Goal: Communication & Community: Participate in discussion

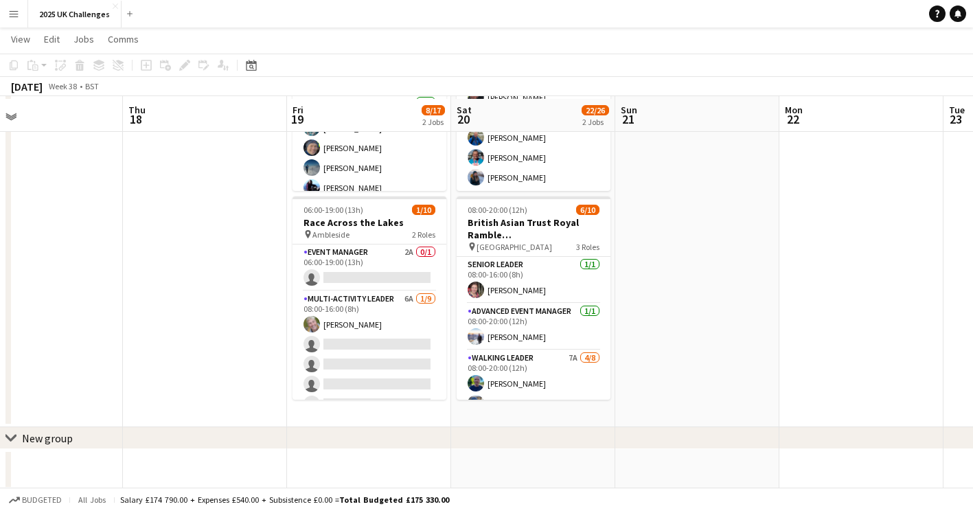
scroll to position [174, 0]
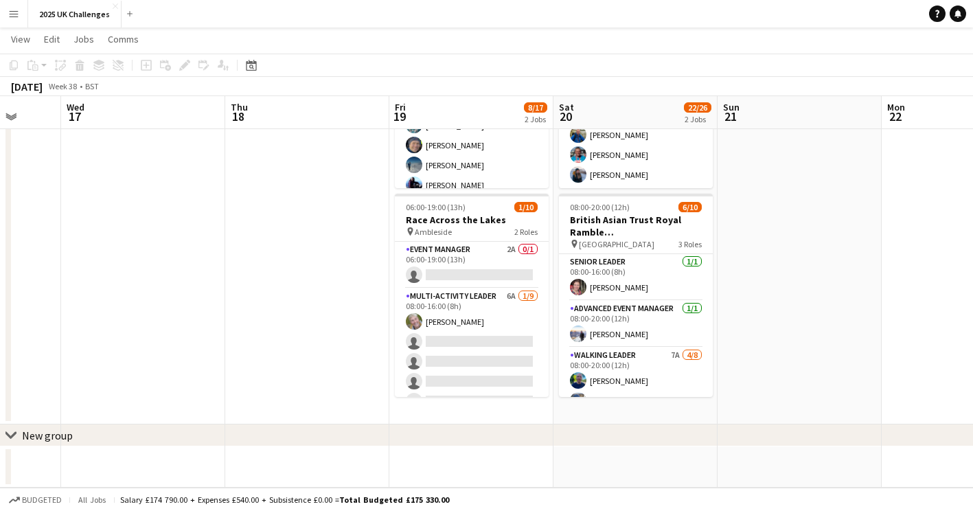
drag, startPoint x: 836, startPoint y: 279, endPoint x: 225, endPoint y: 304, distance: 611.6
click at [959, 299] on app-calendar-viewport "Sun 14 3/3 1 Job Mon 15 Tue 16 Wed 17 Thu 18 Fri 19 8/17 2 Jobs Sat 20 22/26 2 …" at bounding box center [486, 183] width 973 height 608
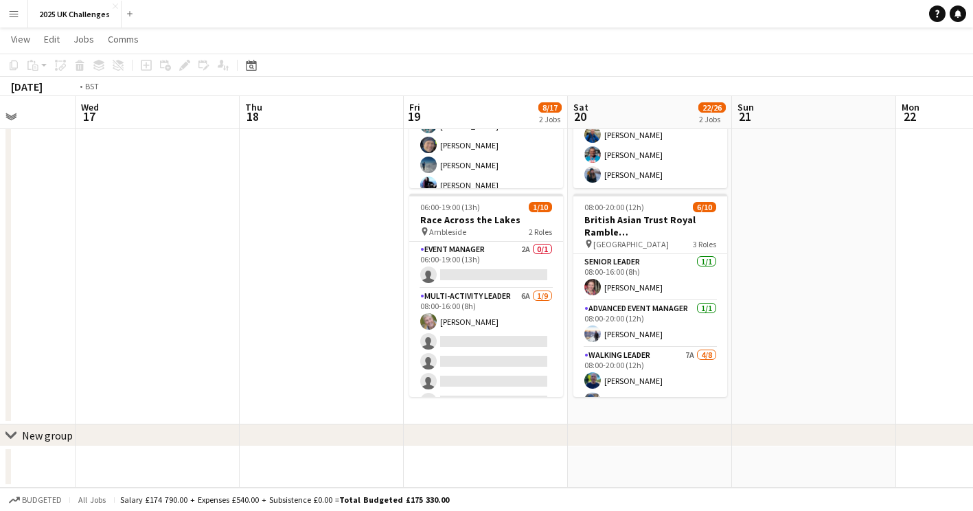
drag, startPoint x: 95, startPoint y: 316, endPoint x: 510, endPoint y: 330, distance: 415.0
click at [721, 327] on app-calendar-viewport "Sun 14 3/3 1 Job Mon 15 Tue 16 Wed 17 Thu 18 Fri 19 8/17 2 Jobs Sat 20 22/26 2 …" at bounding box center [486, 183] width 973 height 608
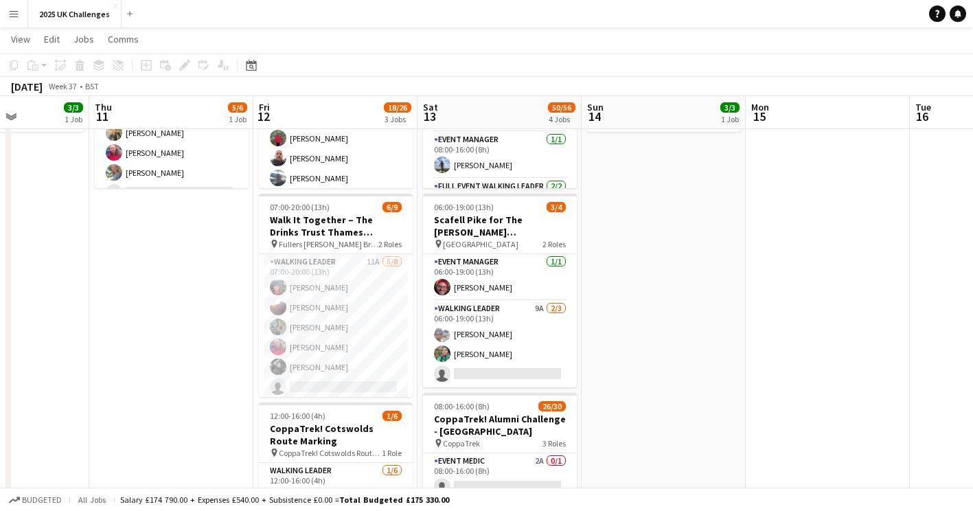
scroll to position [0, 408]
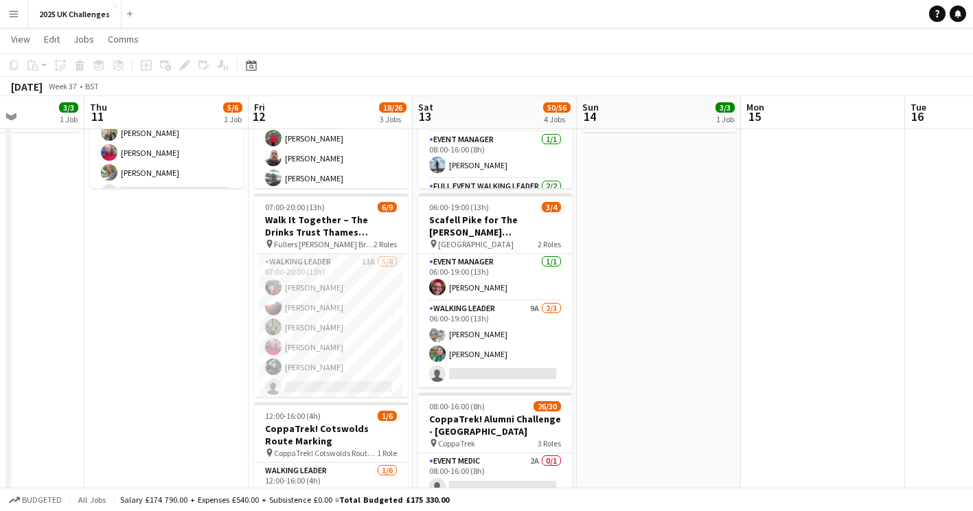
drag, startPoint x: 585, startPoint y: 342, endPoint x: 620, endPoint y: 336, distance: 35.6
click at [620, 336] on app-calendar-viewport "Mon 8 Tue 9 9/9 1 Job Wed 10 3/3 1 Job Thu 11 5/6 1 Job Fri 12 18/26 3 Jobs Sat…" at bounding box center [486, 388] width 973 height 1018
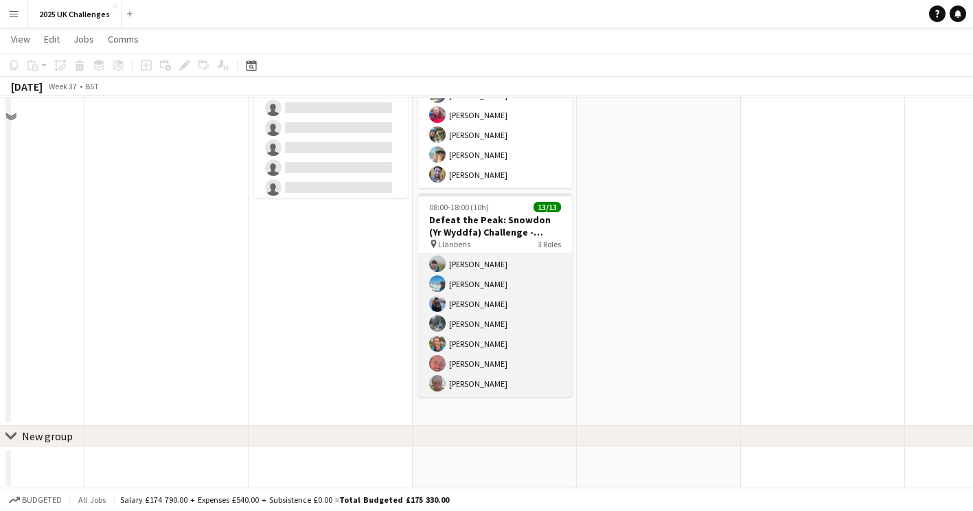
scroll to position [583, 0]
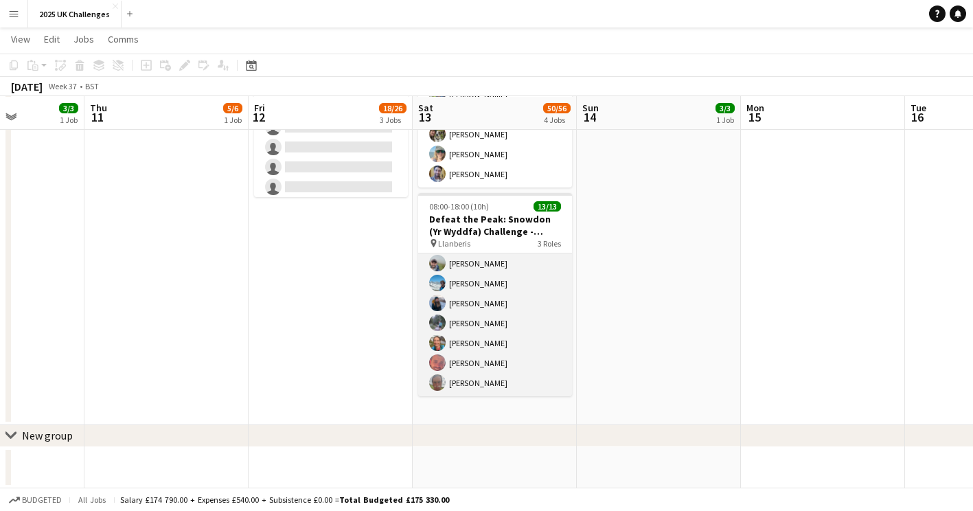
click at [484, 325] on app-card-role "Walking Leader 11/11 08:00-18:00 (10h) Conor Watt Reece Robinson Daniel Robinso…" at bounding box center [495, 273] width 154 height 246
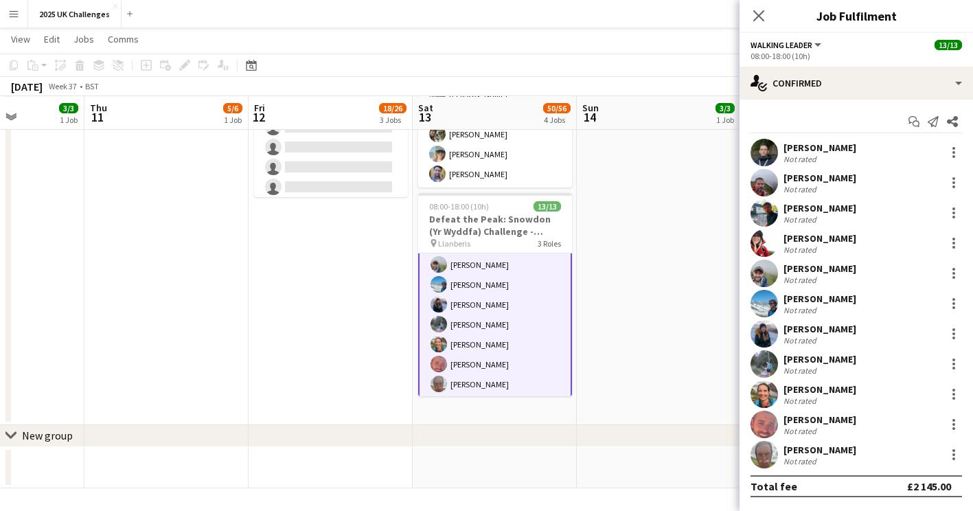
scroll to position [198, 0]
click at [810, 363] on div "Tamsin Fretwell" at bounding box center [820, 359] width 73 height 12
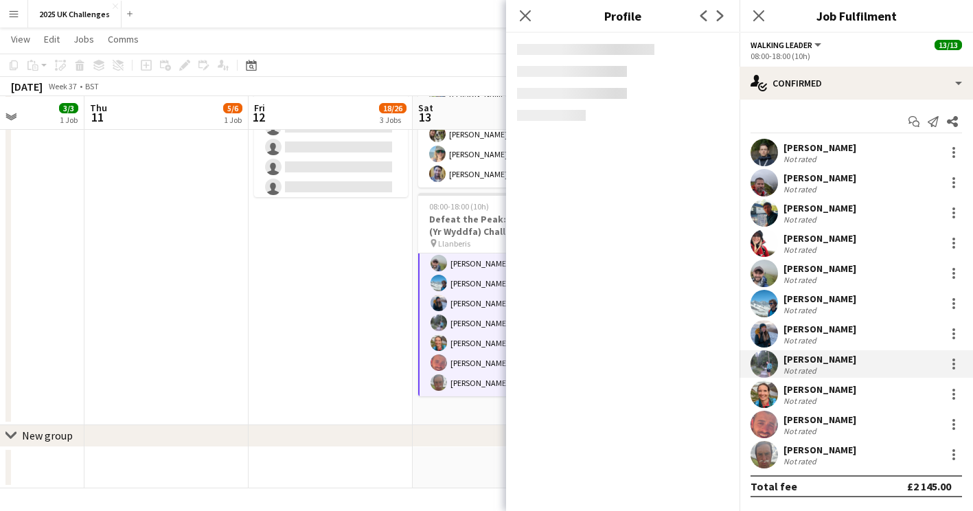
click at [817, 359] on div "Tamsin Fretwell" at bounding box center [820, 359] width 73 height 12
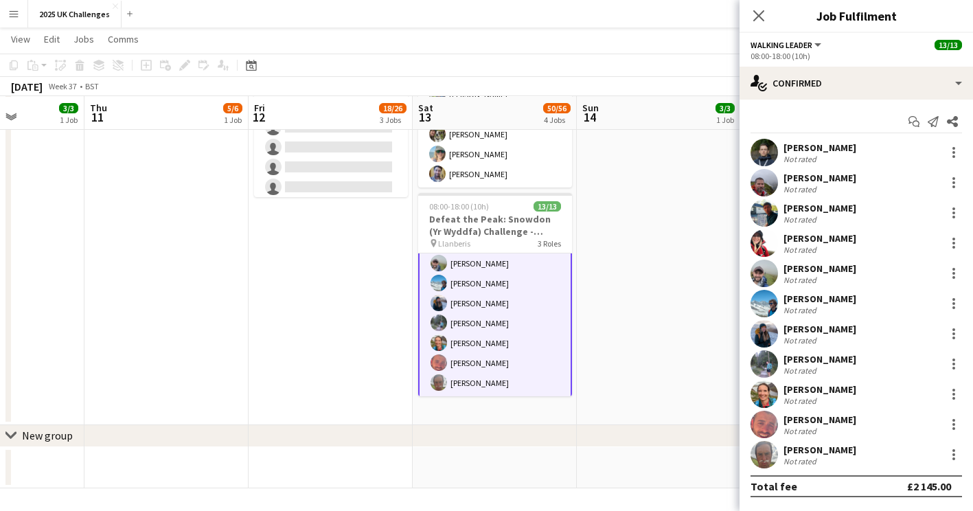
click at [810, 362] on div "Tamsin Fretwell" at bounding box center [820, 359] width 73 height 12
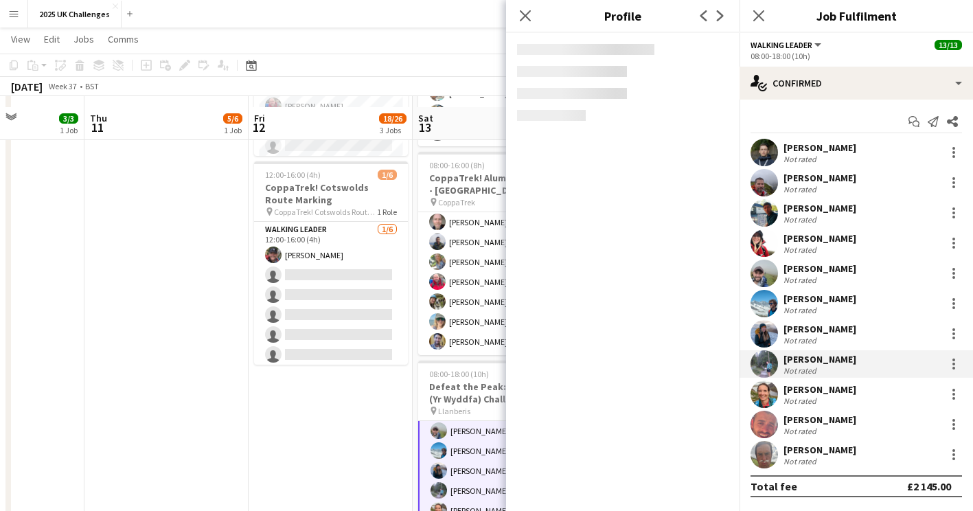
scroll to position [446, 0]
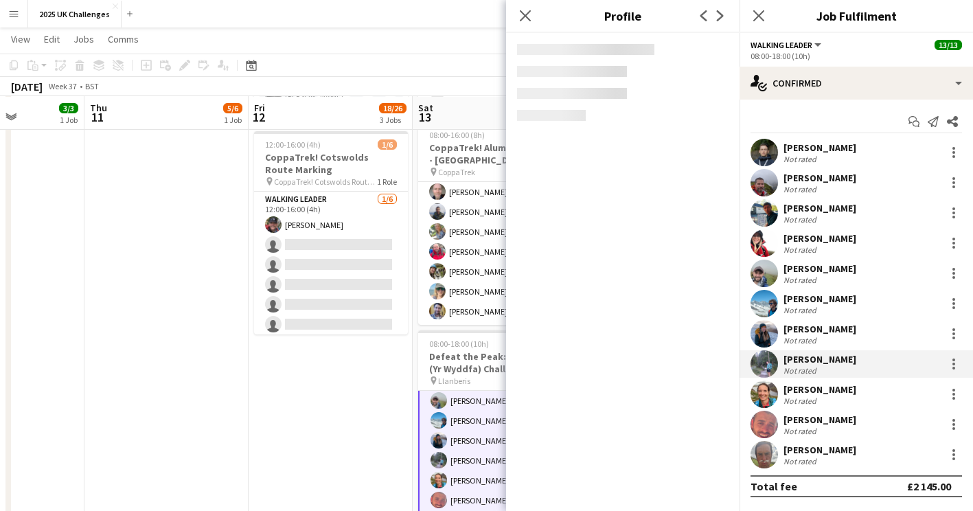
click at [810, 389] on div "Mia Walker" at bounding box center [820, 389] width 73 height 12
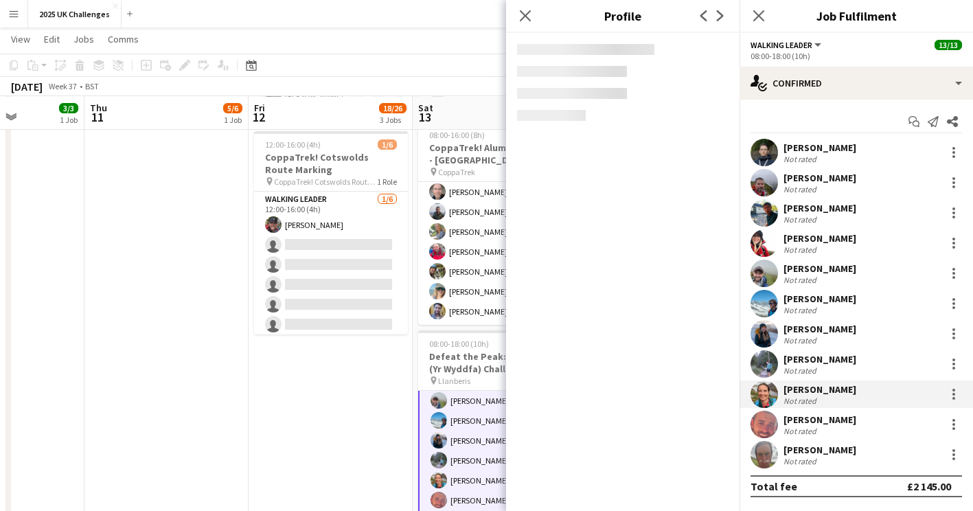
click at [810, 363] on div "Tamsin Fretwell" at bounding box center [820, 359] width 73 height 12
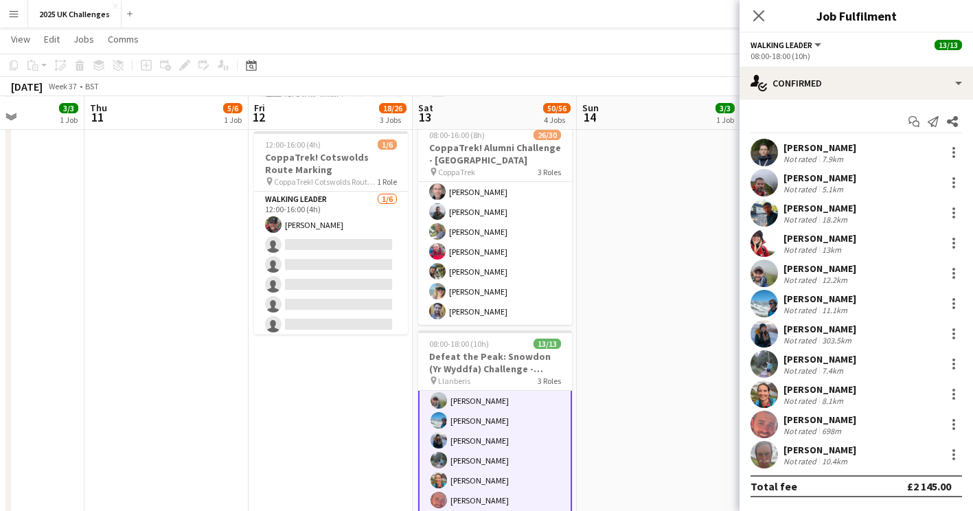
click at [825, 391] on div "Mia Walker" at bounding box center [820, 389] width 73 height 12
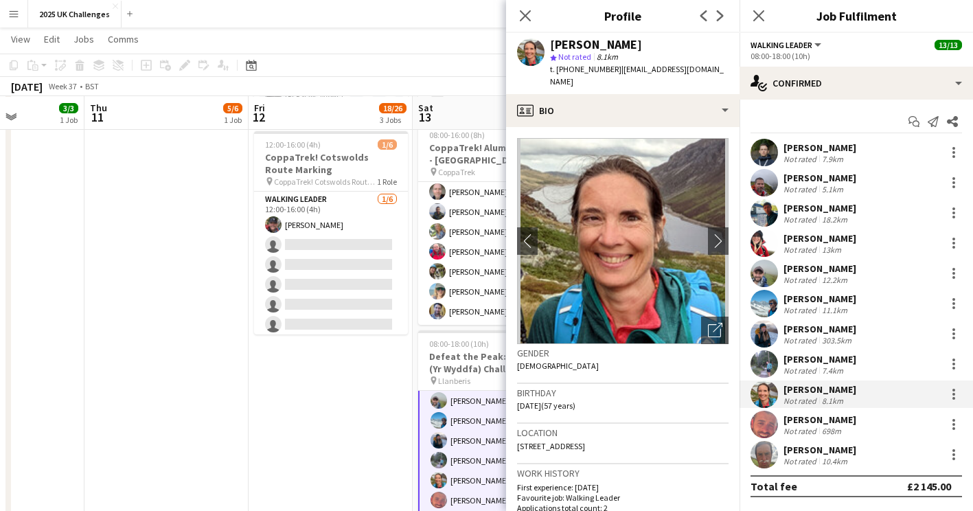
click at [812, 363] on div "Tamsin Fretwell" at bounding box center [820, 359] width 73 height 12
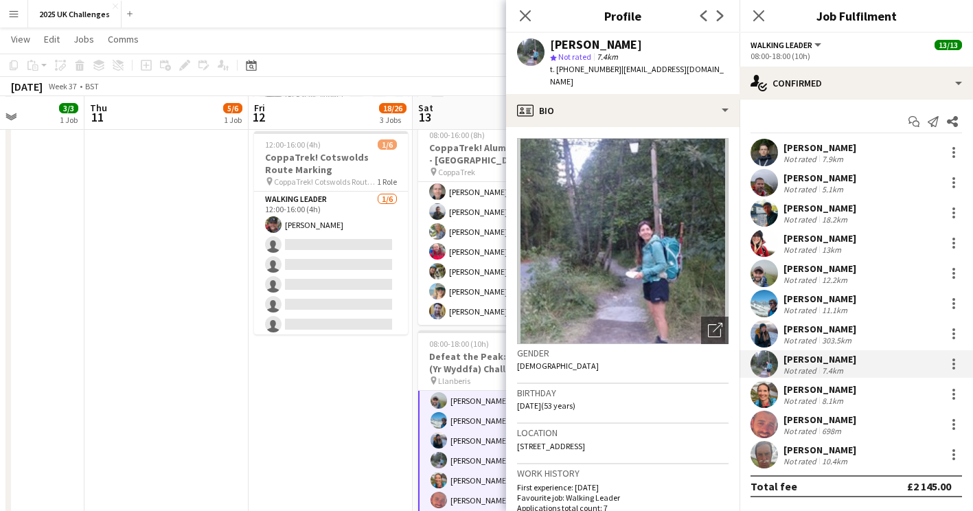
click at [817, 431] on div "Not rated" at bounding box center [802, 431] width 36 height 10
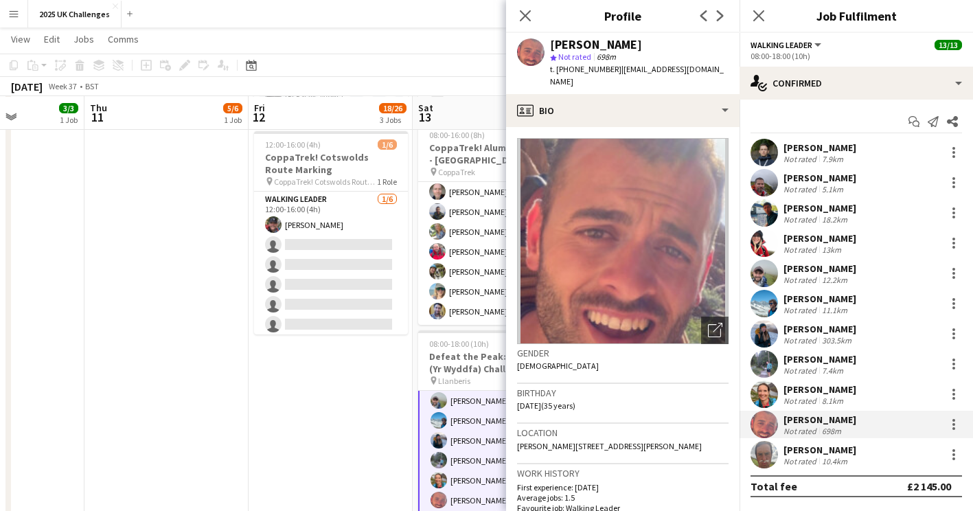
click at [810, 464] on div "Not rated" at bounding box center [802, 461] width 36 height 10
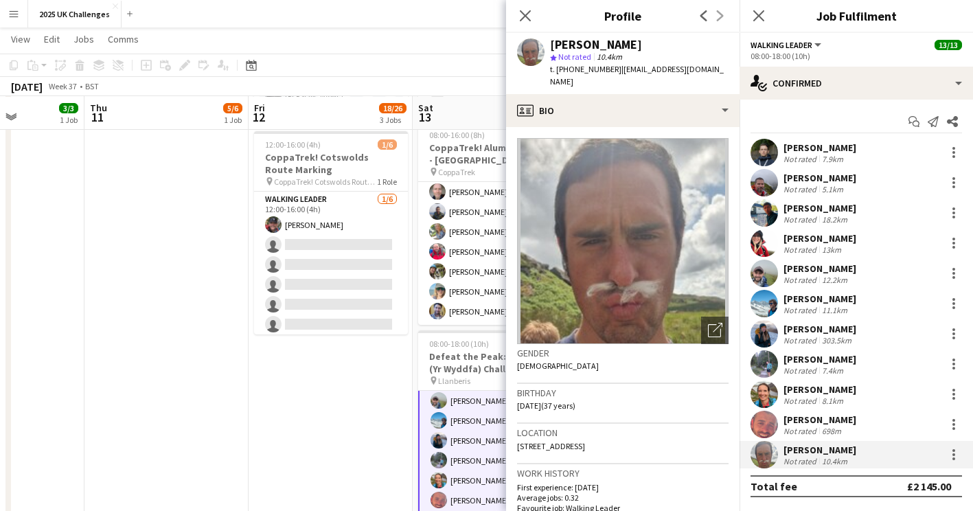
click at [802, 433] on div "Not rated" at bounding box center [802, 431] width 36 height 10
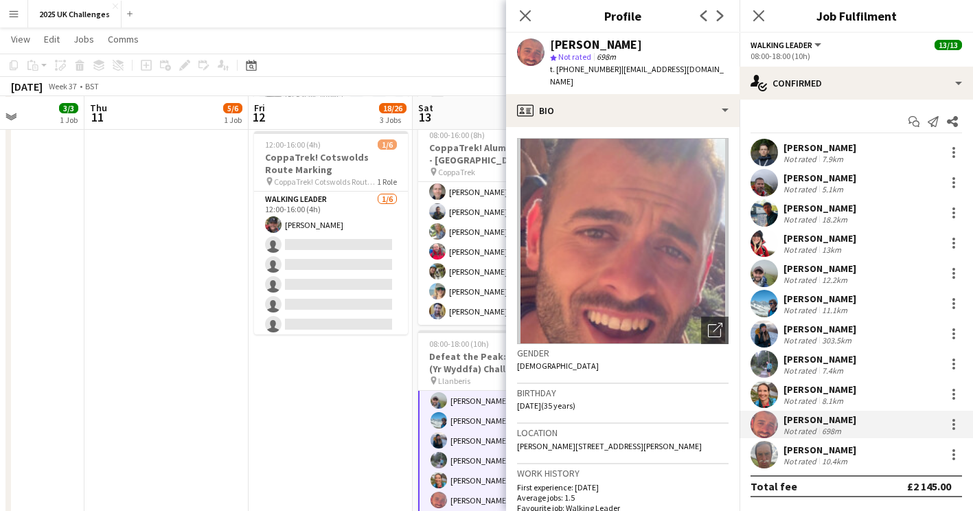
click at [809, 457] on div "Not rated" at bounding box center [802, 461] width 36 height 10
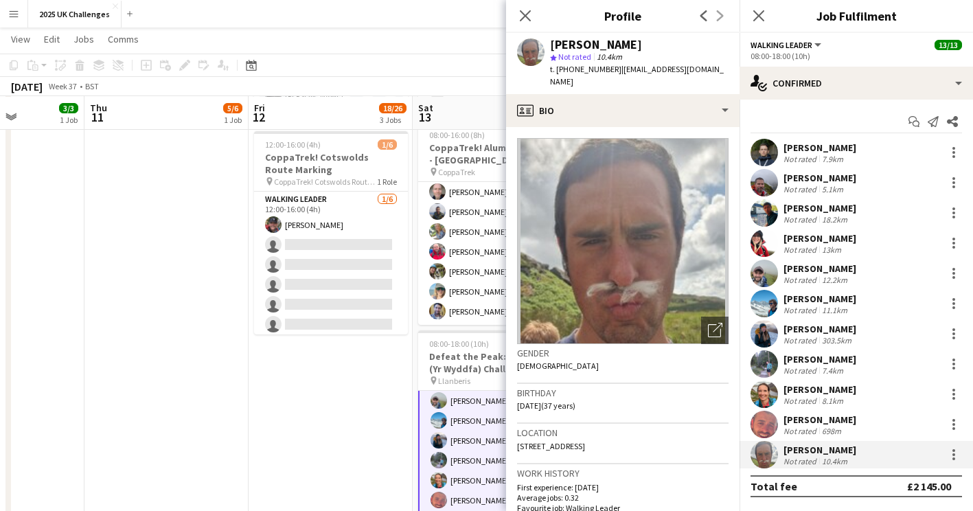
click at [807, 389] on div "Mia Walker" at bounding box center [820, 389] width 73 height 12
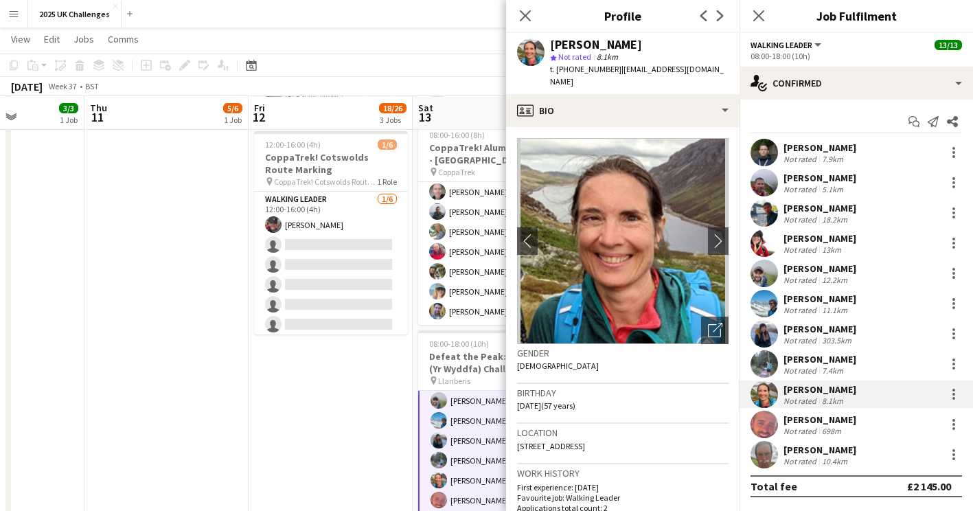
click at [800, 331] on div "[PERSON_NAME]" at bounding box center [820, 329] width 73 height 12
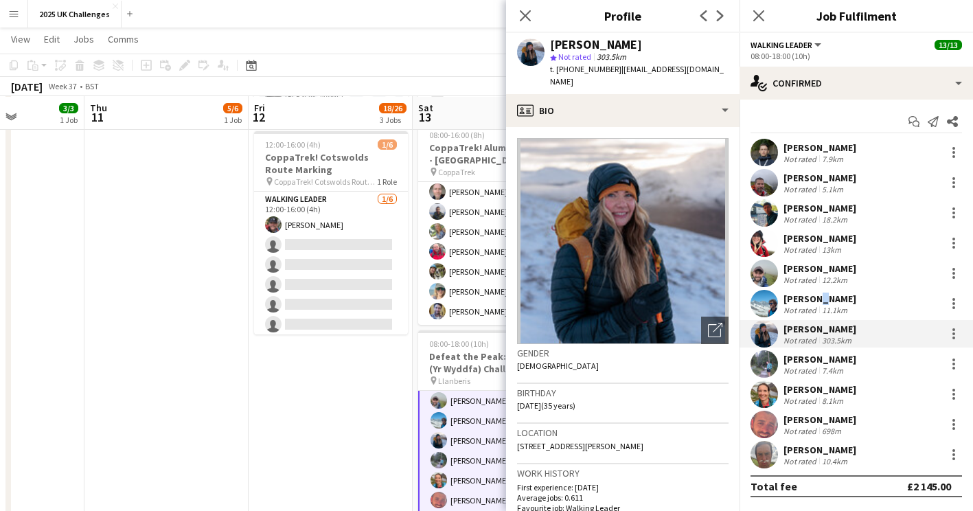
click at [813, 302] on div "Kyle Scott" at bounding box center [820, 299] width 73 height 12
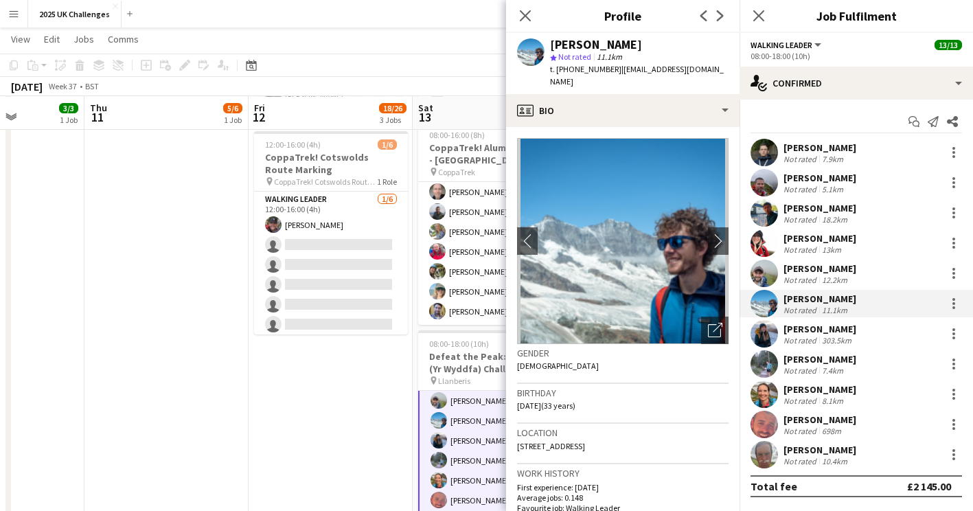
drag, startPoint x: 813, startPoint y: 302, endPoint x: 809, endPoint y: 275, distance: 27.8
click at [809, 275] on div "Not rated" at bounding box center [802, 280] width 36 height 10
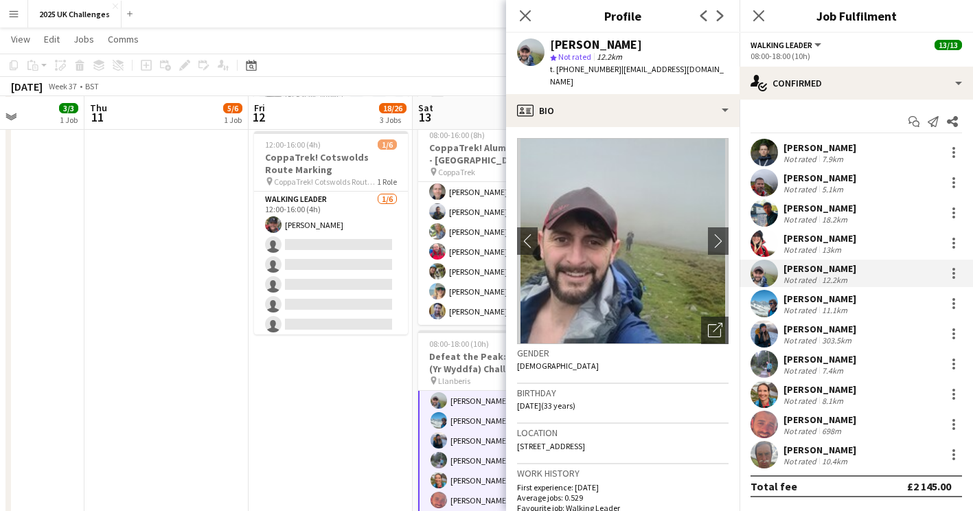
click at [810, 249] on div "Not rated" at bounding box center [802, 249] width 36 height 10
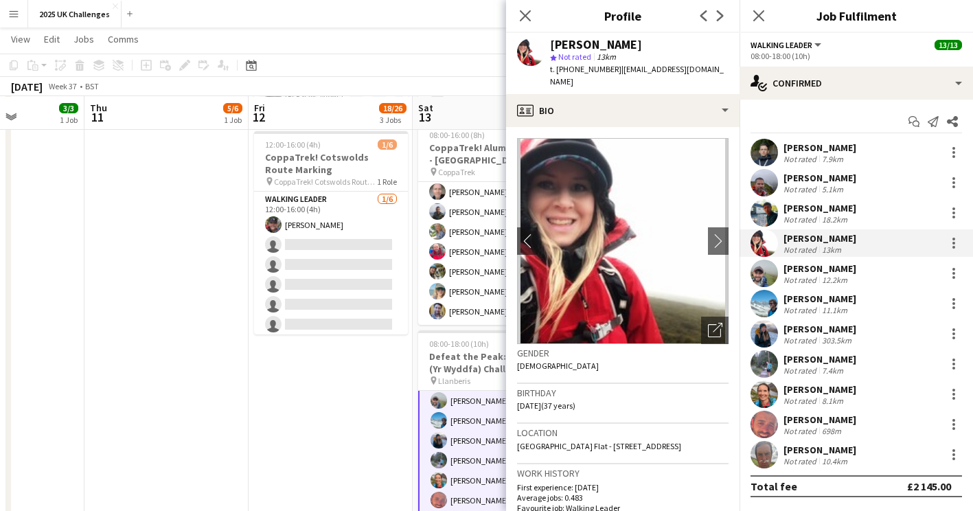
click at [809, 209] on div "[PERSON_NAME]" at bounding box center [820, 208] width 73 height 12
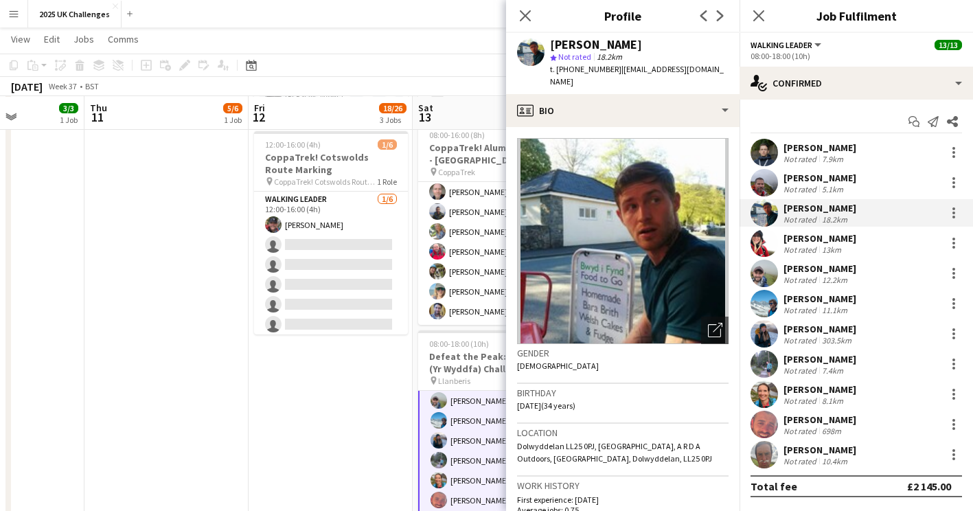
click at [808, 181] on div "Reece Robinson" at bounding box center [820, 178] width 73 height 12
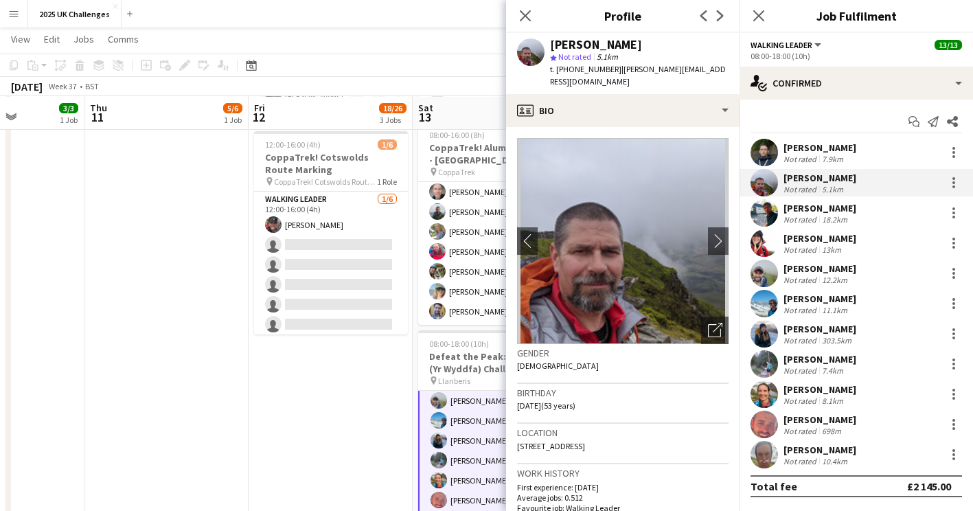
click at [797, 146] on div "[PERSON_NAME]" at bounding box center [820, 147] width 73 height 12
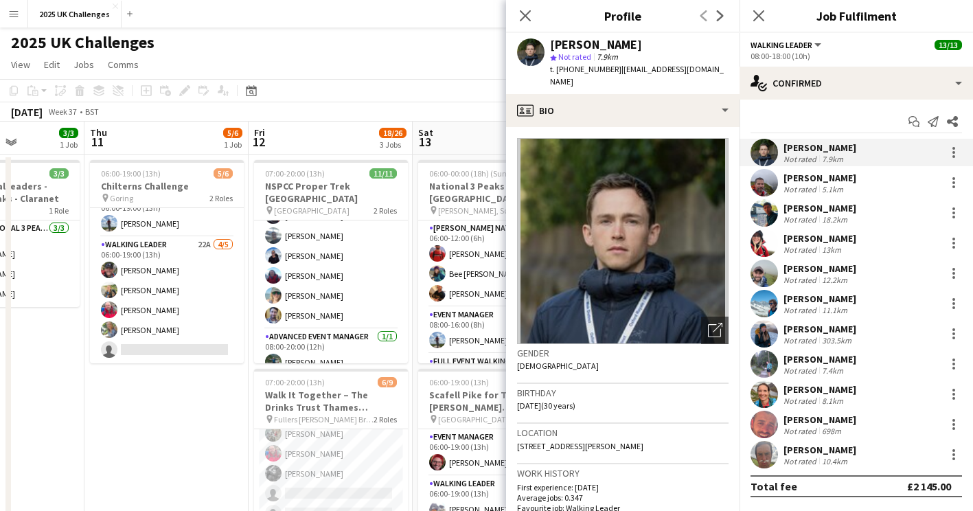
scroll to position [0, 0]
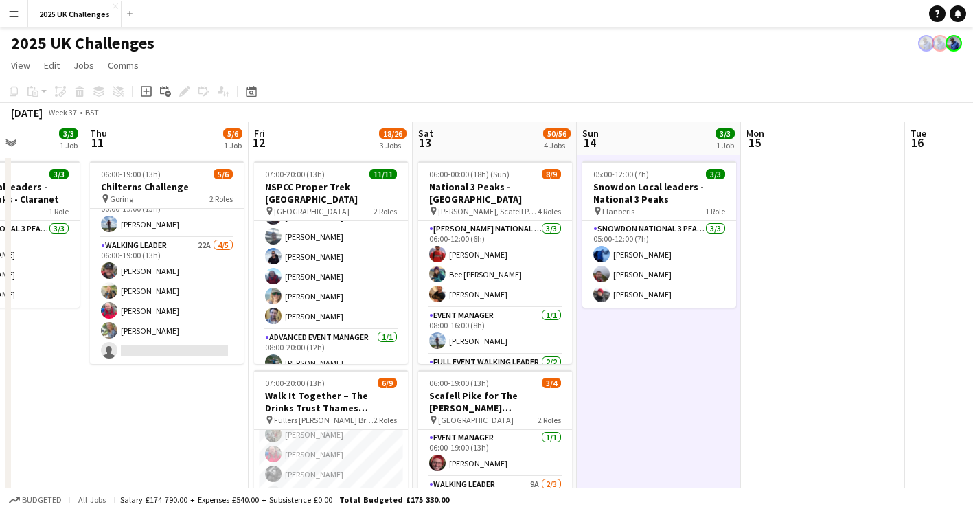
click at [13, 13] on app-icon "Menu" at bounding box center [13, 13] width 11 height 11
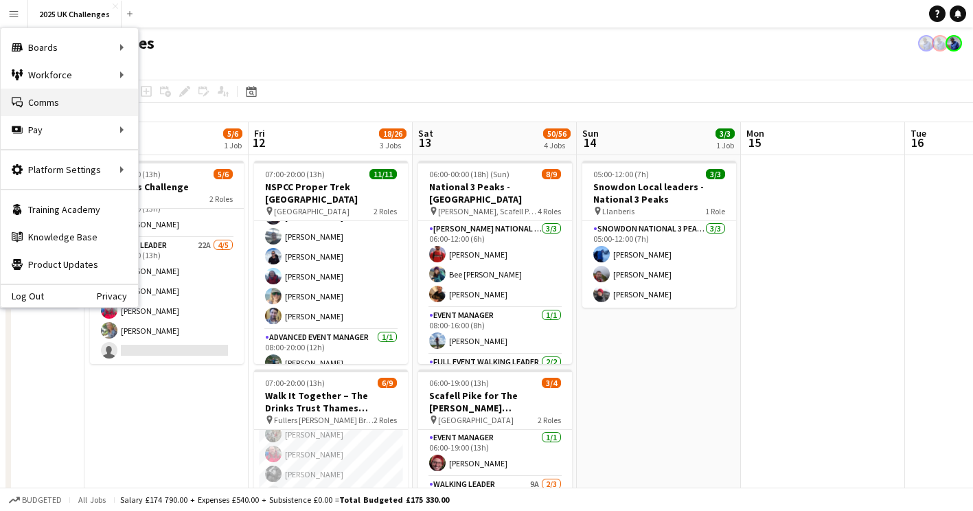
click at [38, 106] on link "Comms Comms" at bounding box center [69, 102] width 137 height 27
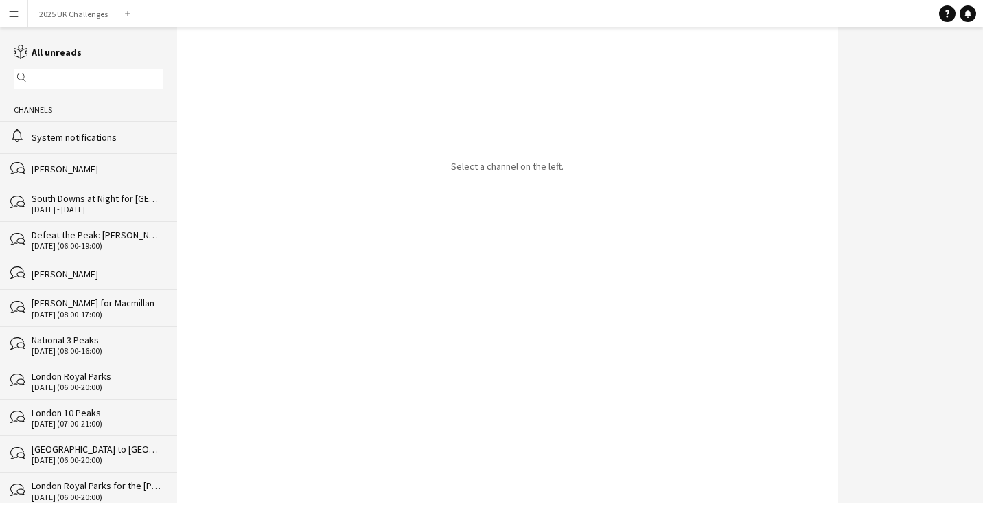
click at [71, 138] on div "System notifications" at bounding box center [98, 137] width 132 height 12
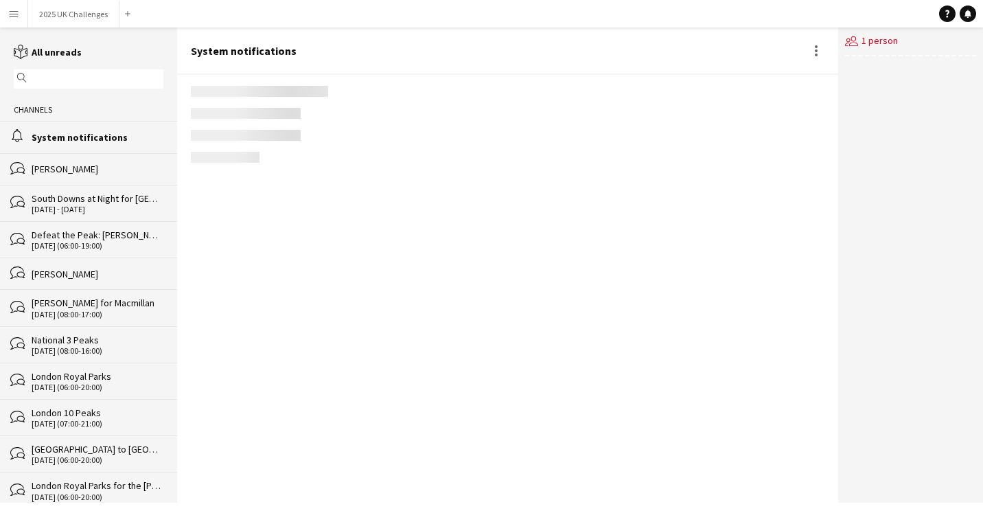
scroll to position [2061, 0]
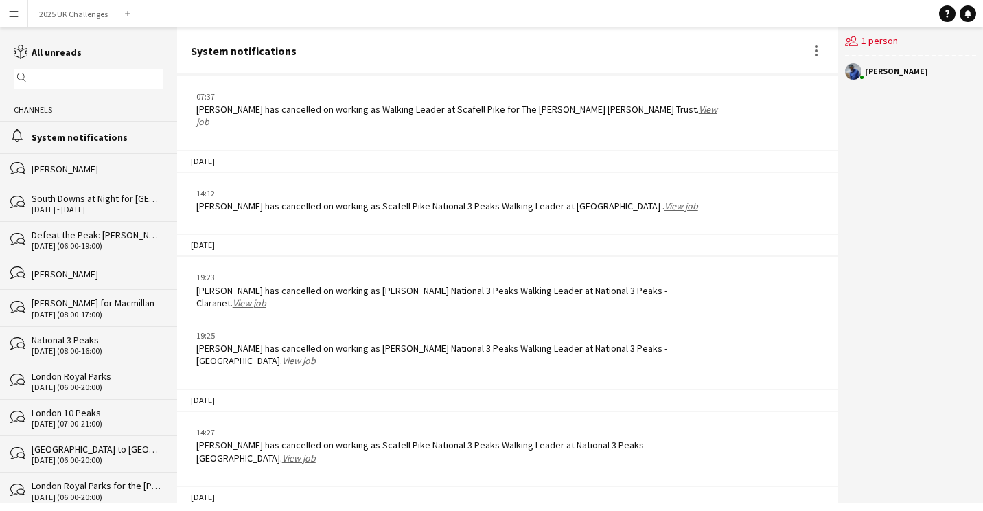
click at [65, 163] on div "[PERSON_NAME]" at bounding box center [98, 169] width 132 height 12
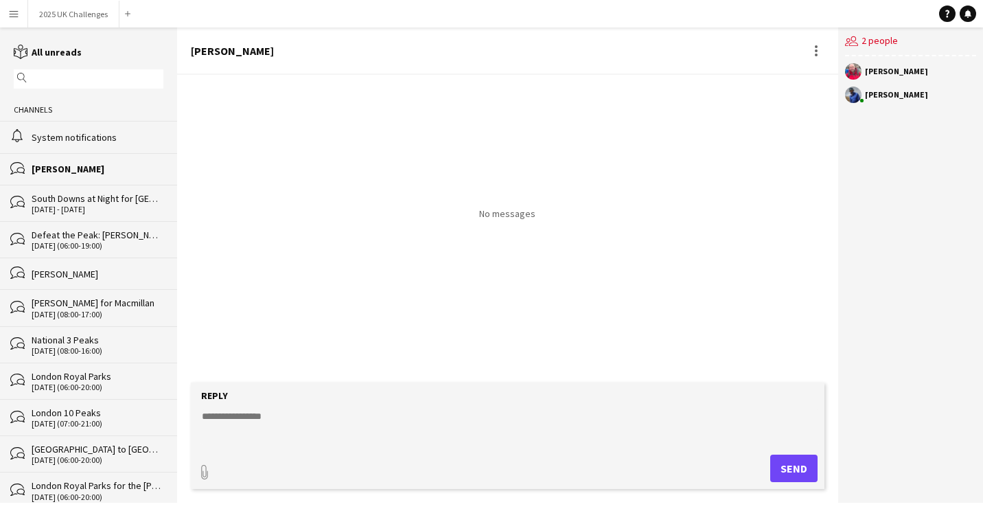
click at [64, 135] on div "System notifications" at bounding box center [98, 137] width 132 height 12
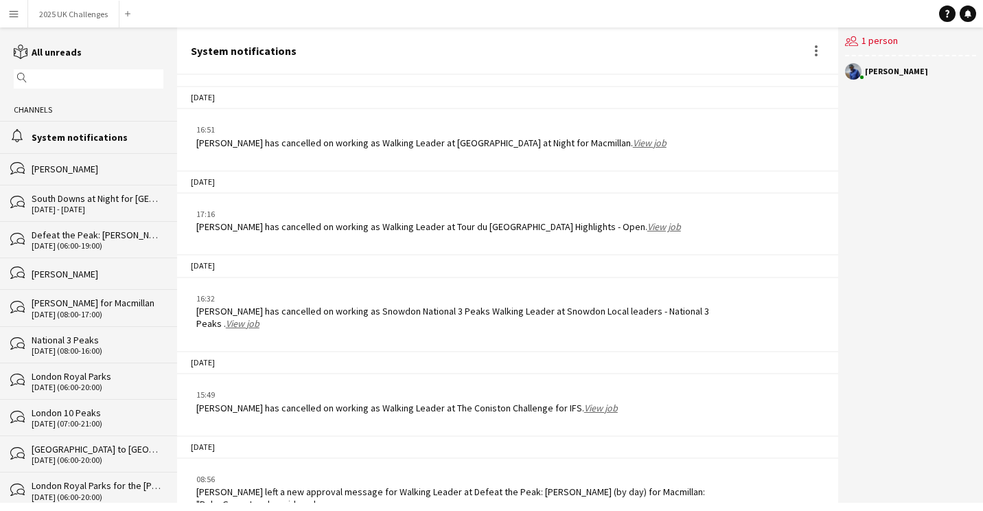
scroll to position [2061, 0]
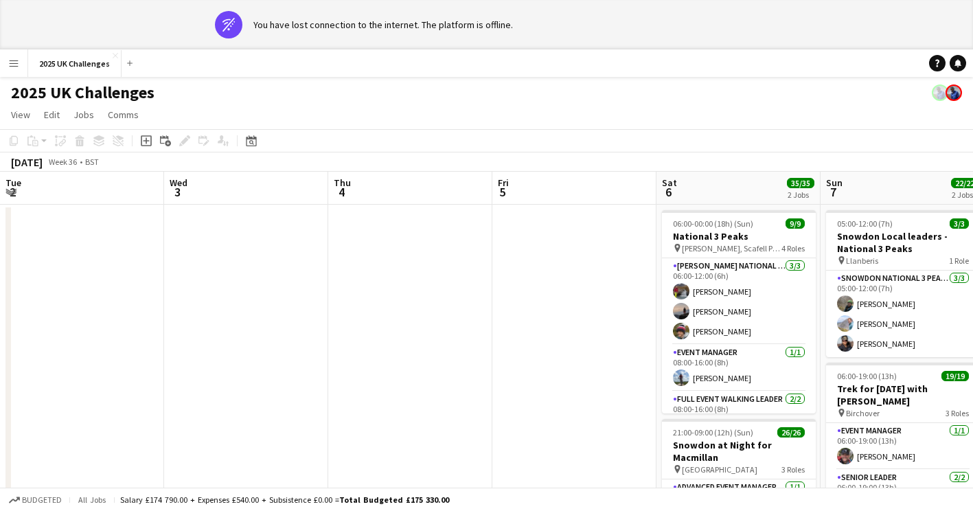
scroll to position [0, 556]
